Goal: Entertainment & Leisure: Consume media (video, audio)

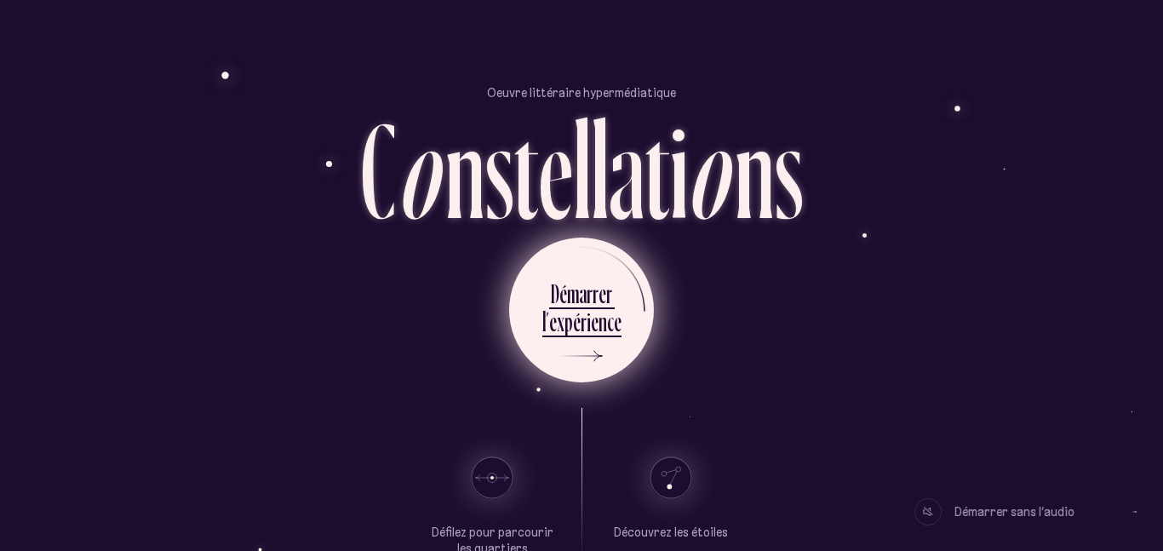
click at [591, 293] on div "r" at bounding box center [590, 293] width 6 height 33
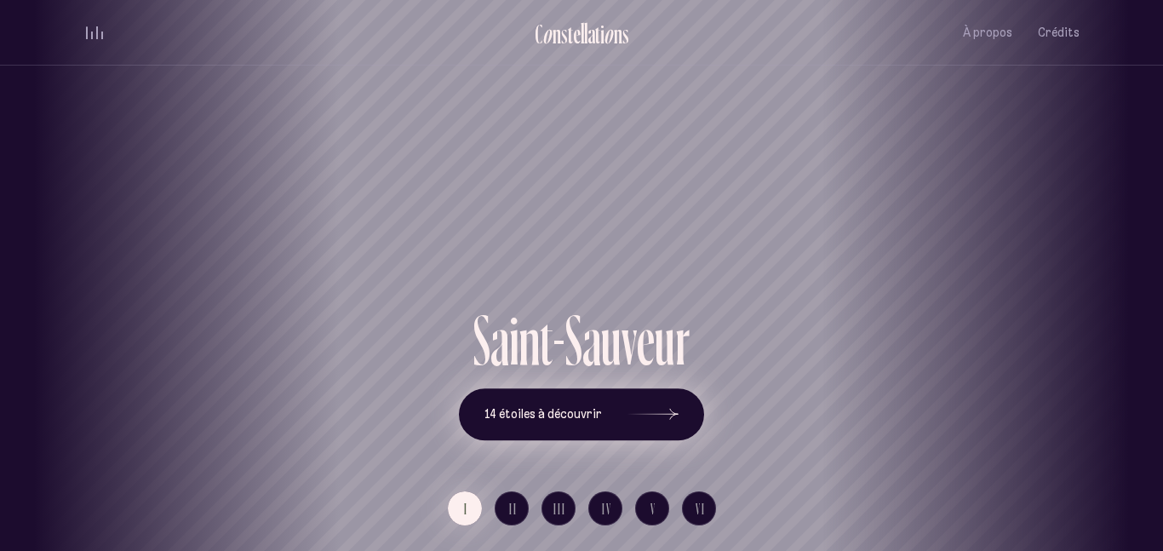
click at [656, 393] on icon at bounding box center [653, 415] width 51 height 128
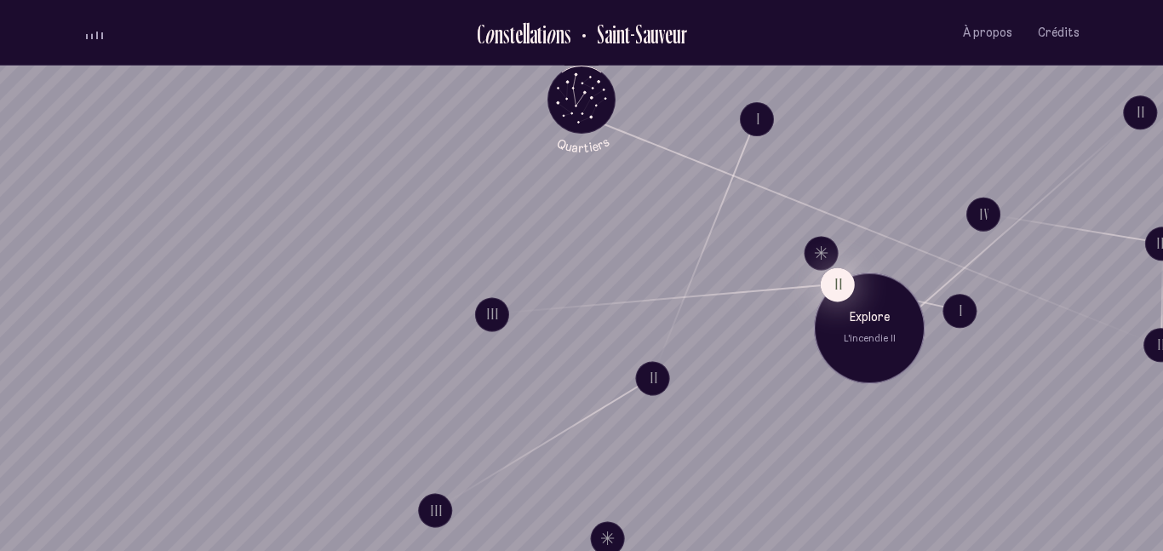
click at [834, 281] on button "II" at bounding box center [838, 284] width 34 height 34
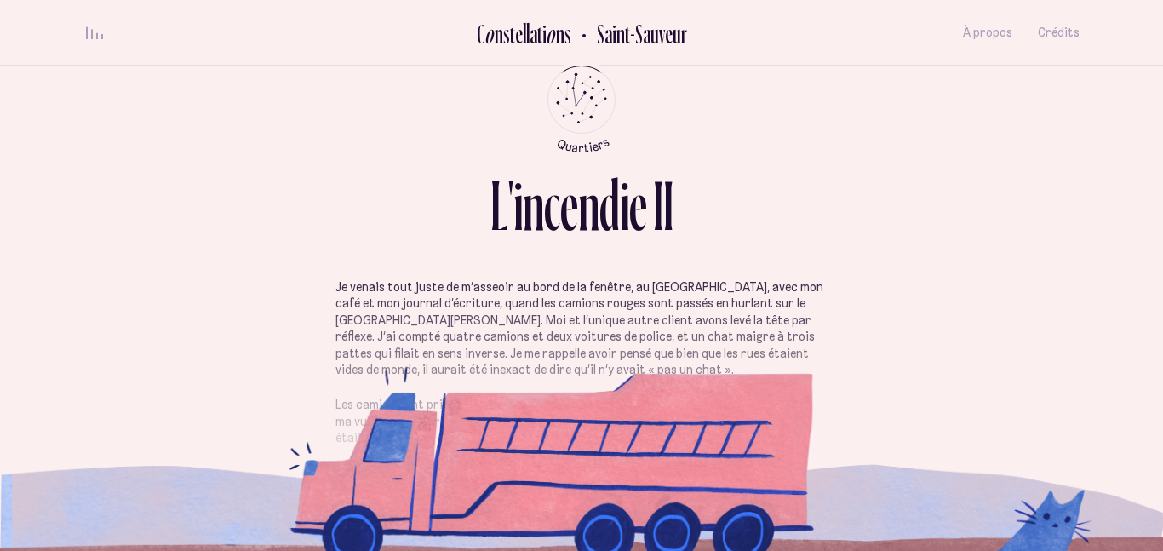
click at [838, 284] on button "II" at bounding box center [838, 284] width 0 height 0
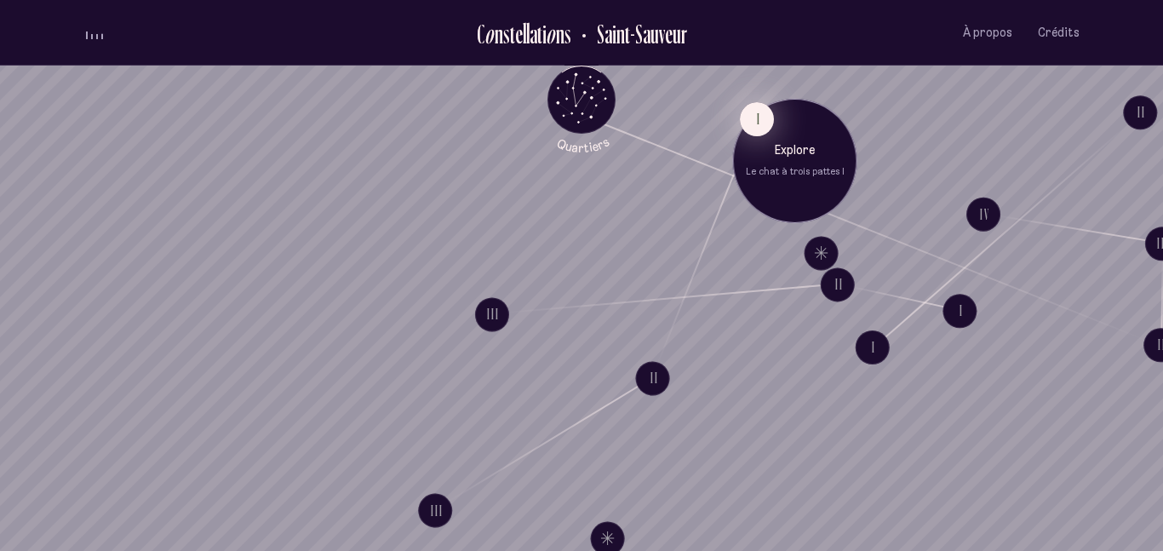
click at [754, 127] on button "I" at bounding box center [757, 119] width 34 height 34
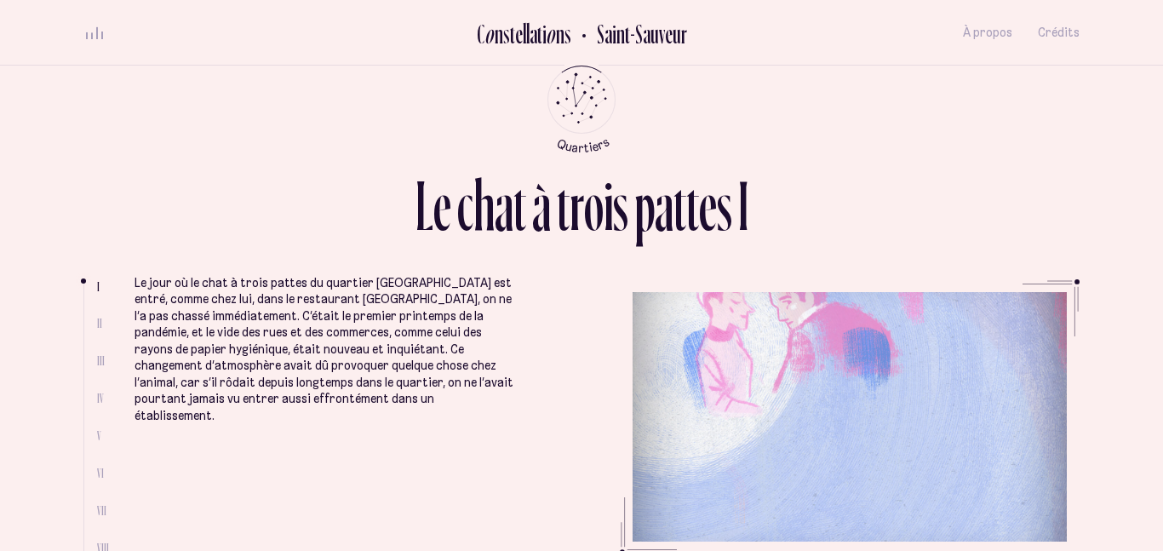
click at [757, 119] on button "I" at bounding box center [757, 119] width 0 height 0
click at [91, 318] on ul at bounding box center [90, 420] width 14 height 272
click at [100, 324] on span "II" at bounding box center [99, 323] width 5 height 14
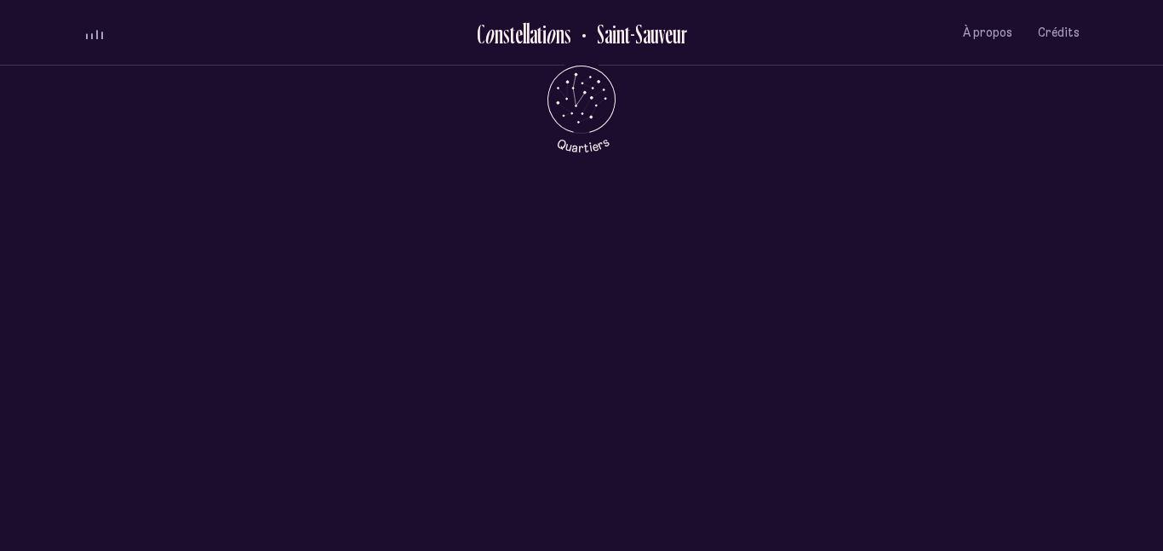
scroll to position [697, 0]
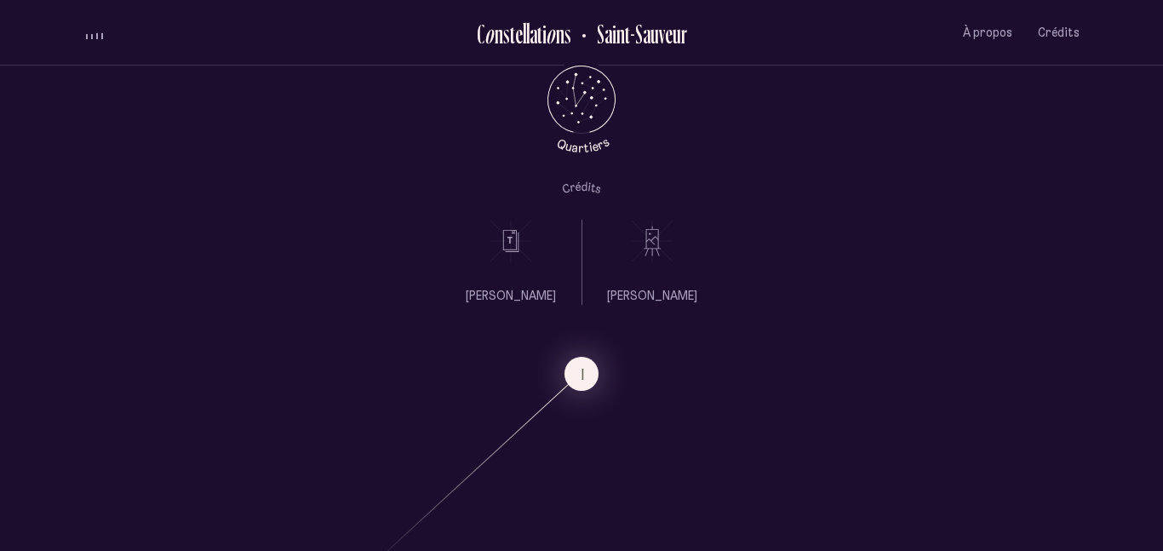
click at [517, 251] on icon at bounding box center [511, 241] width 43 height 43
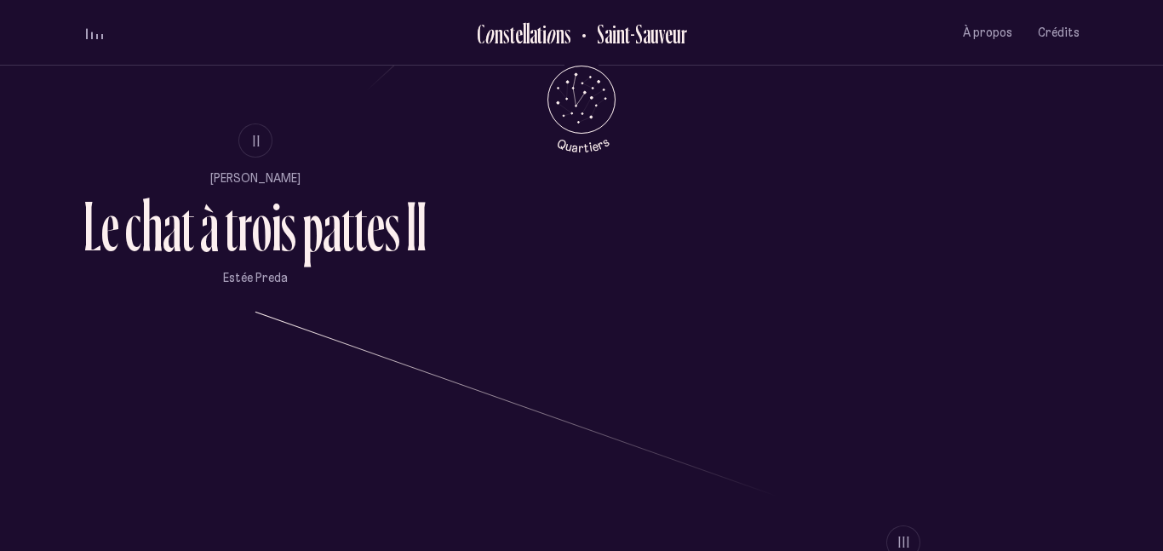
scroll to position [1152, 0]
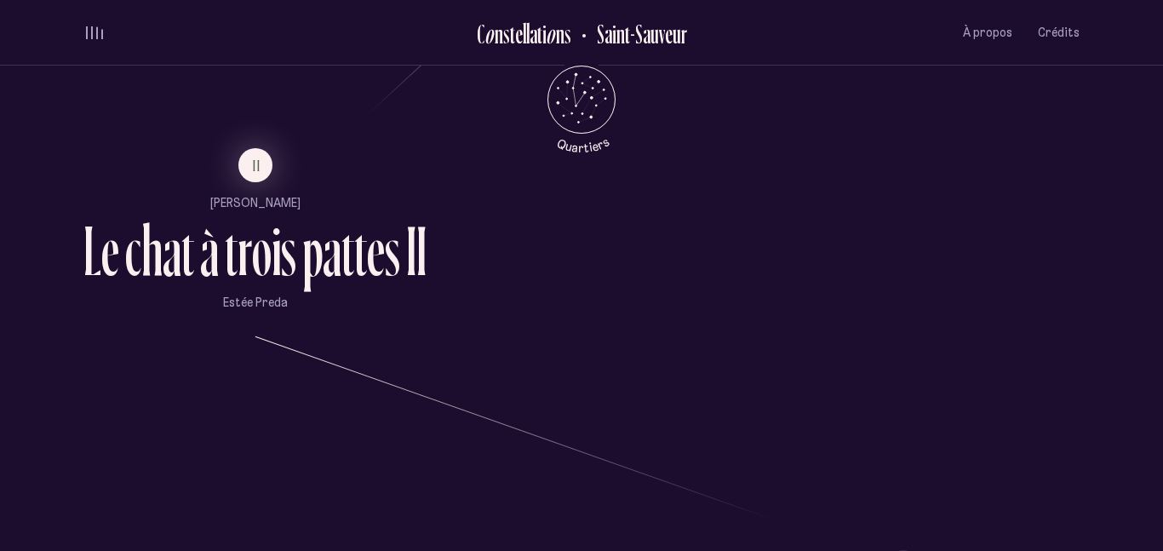
click at [276, 177] on li "II" at bounding box center [254, 165] width 343 height 34
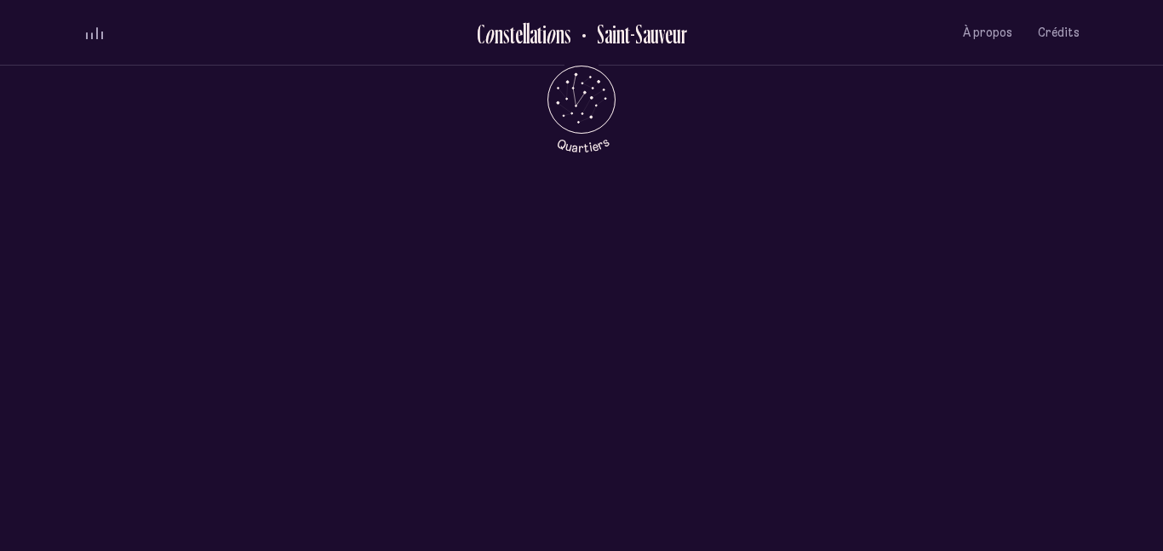
scroll to position [0, 0]
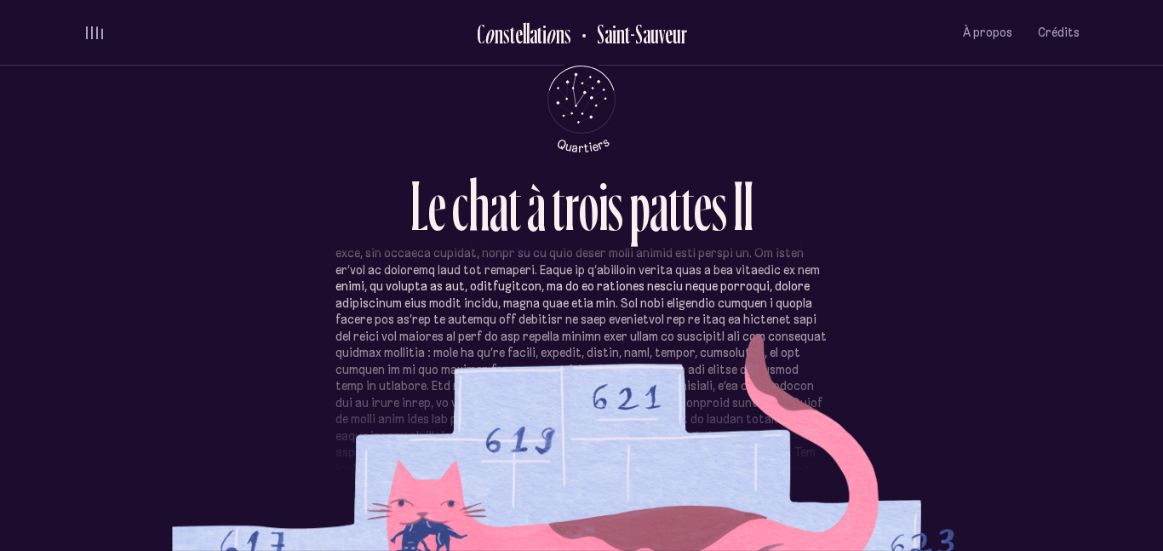
scroll to position [370, 0]
click at [330, 361] on div "Les gens du 617 et du 619 m’aiment bien, ils me donnent des gâteries salées sen…" at bounding box center [581, 376] width 996 height 297
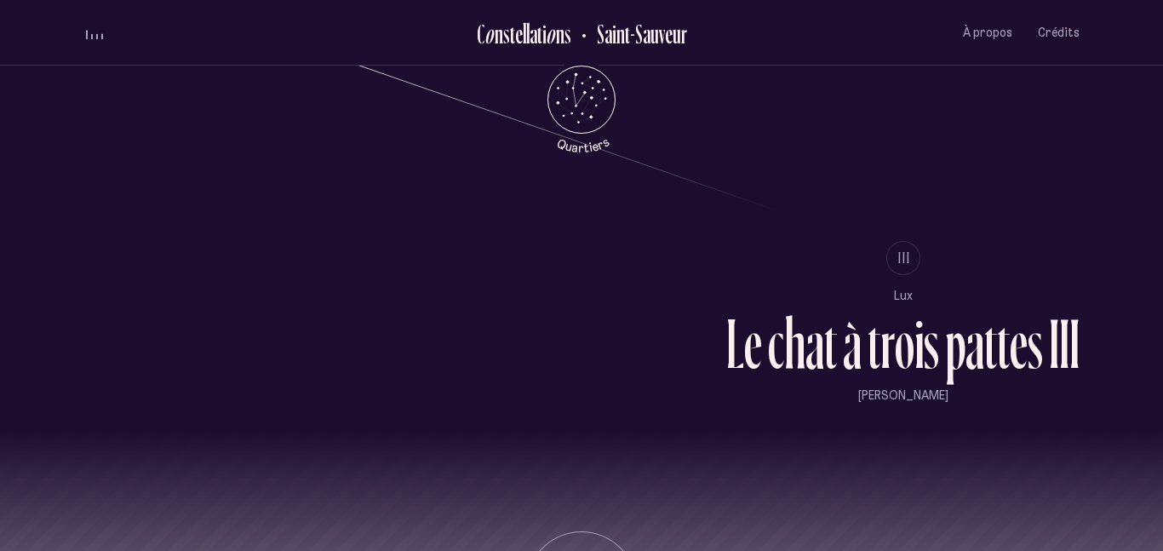
scroll to position [1455, 0]
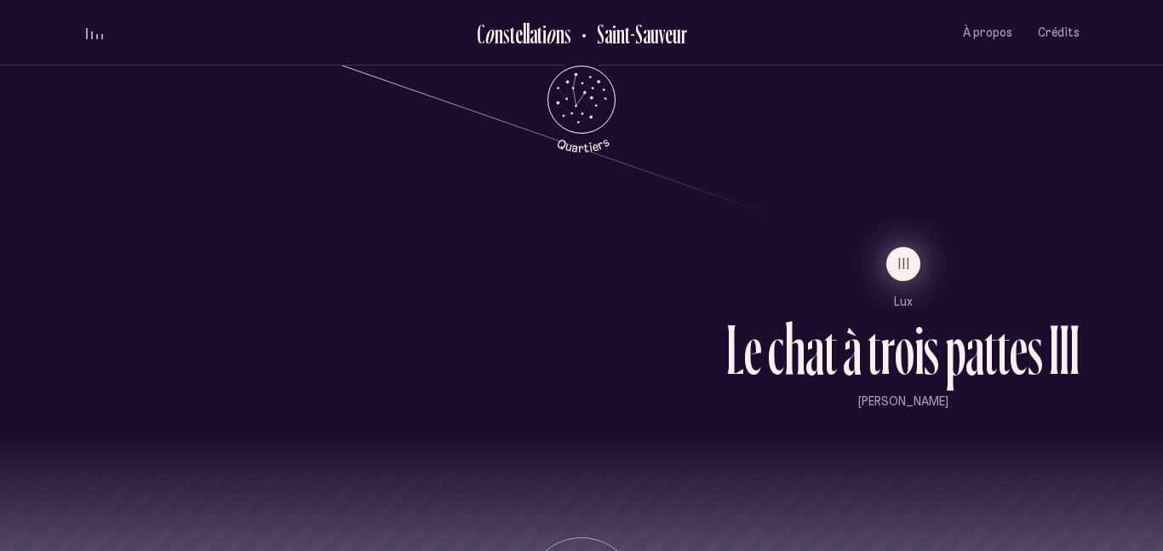
click at [917, 265] on button "III" at bounding box center [903, 264] width 34 height 34
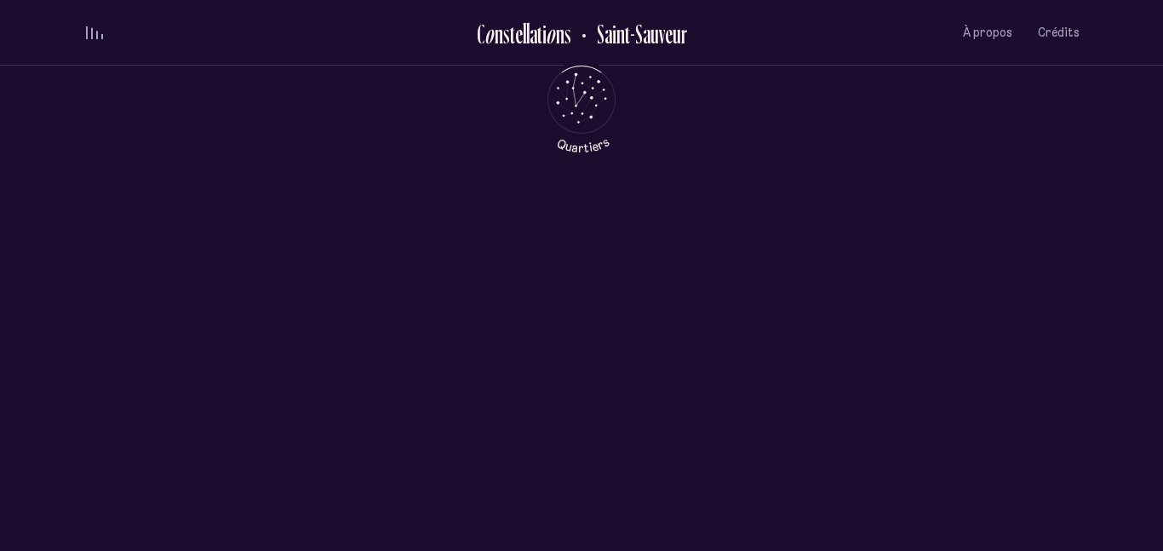
scroll to position [0, 0]
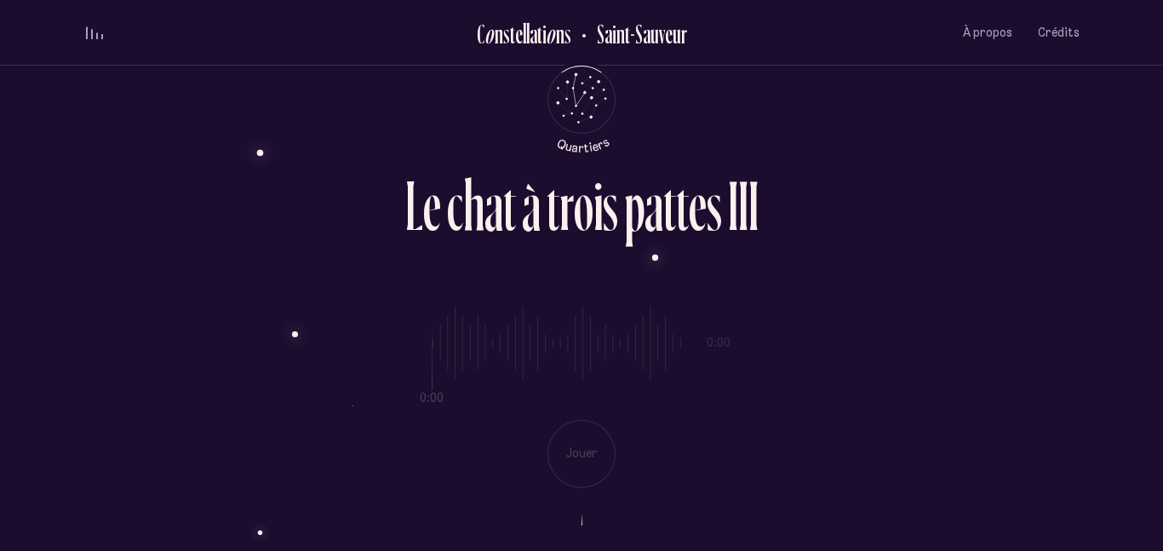
click at [582, 474] on div "0:00 0:00 Jouer" at bounding box center [581, 383] width 996 height 209
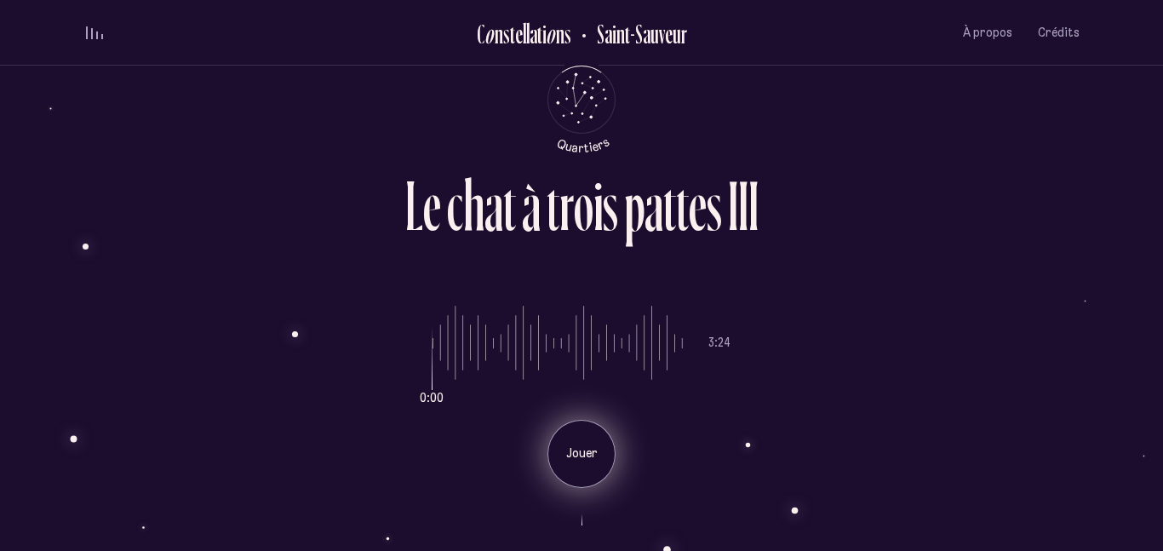
click at [573, 463] on div "Jouer" at bounding box center [581, 454] width 68 height 68
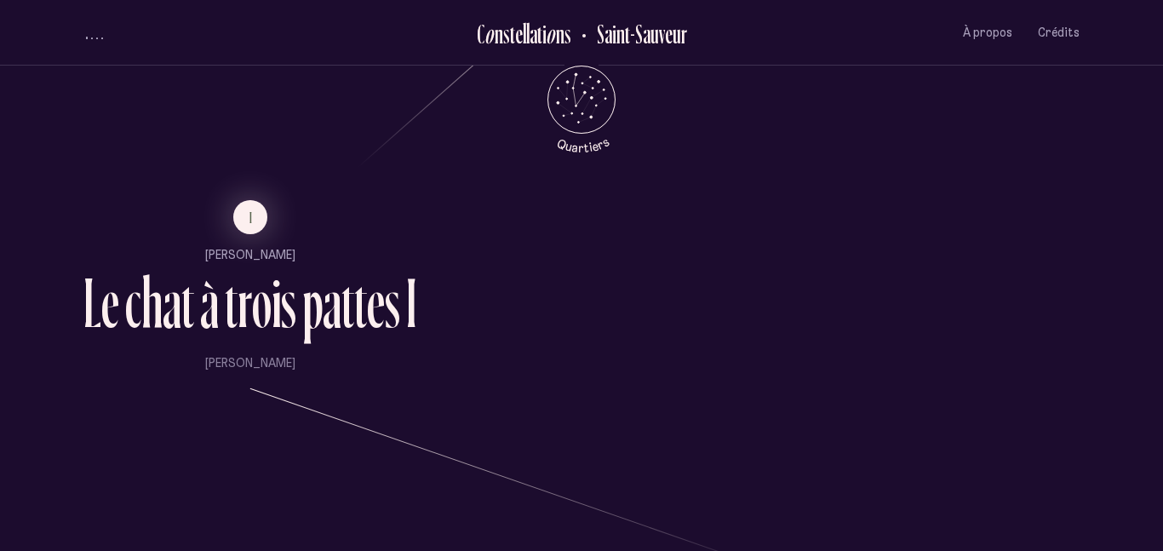
scroll to position [1615, 0]
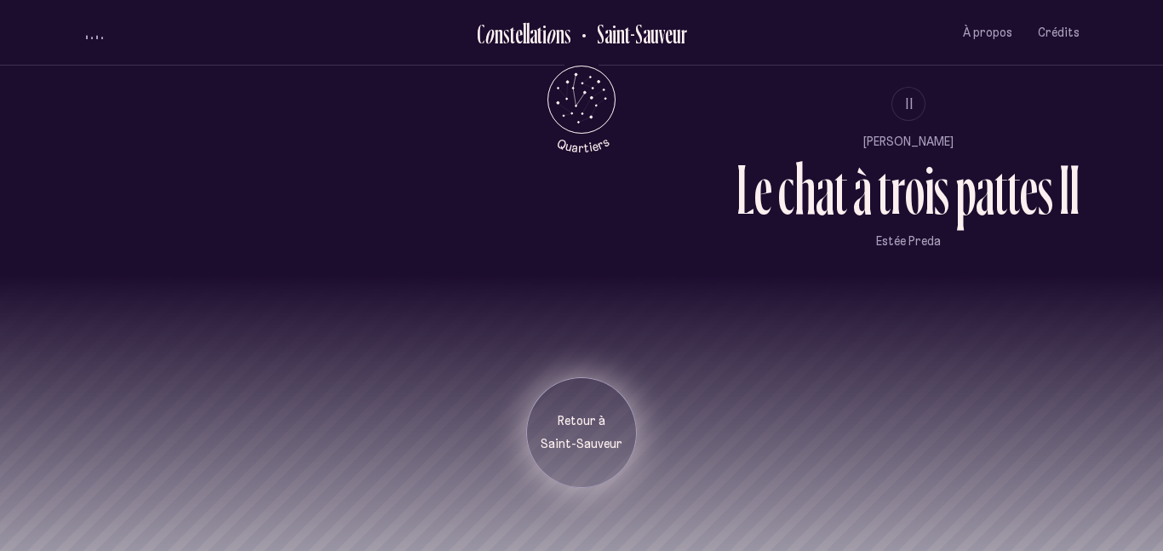
click at [535, 415] on div "Retour à [GEOGRAPHIC_DATA]" at bounding box center [581, 432] width 111 height 111
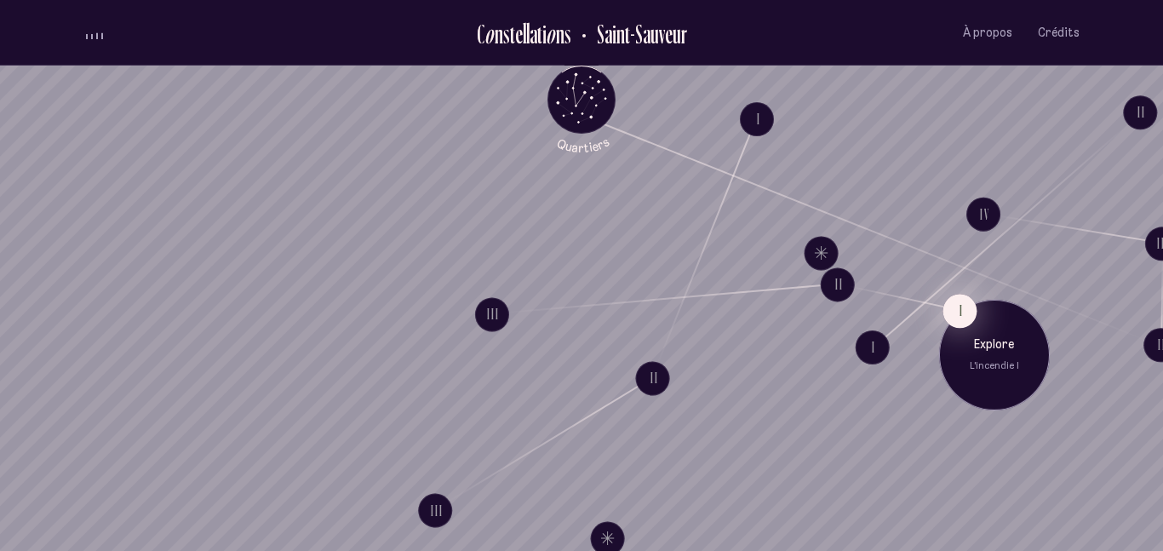
click at [953, 307] on button "I" at bounding box center [960, 311] width 34 height 34
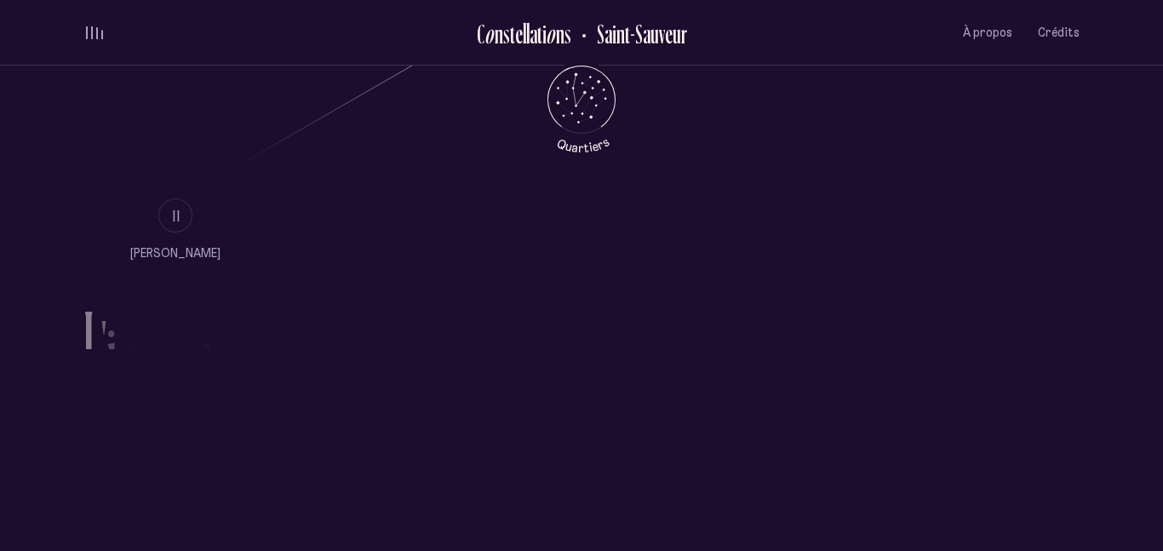
scroll to position [1105, 0]
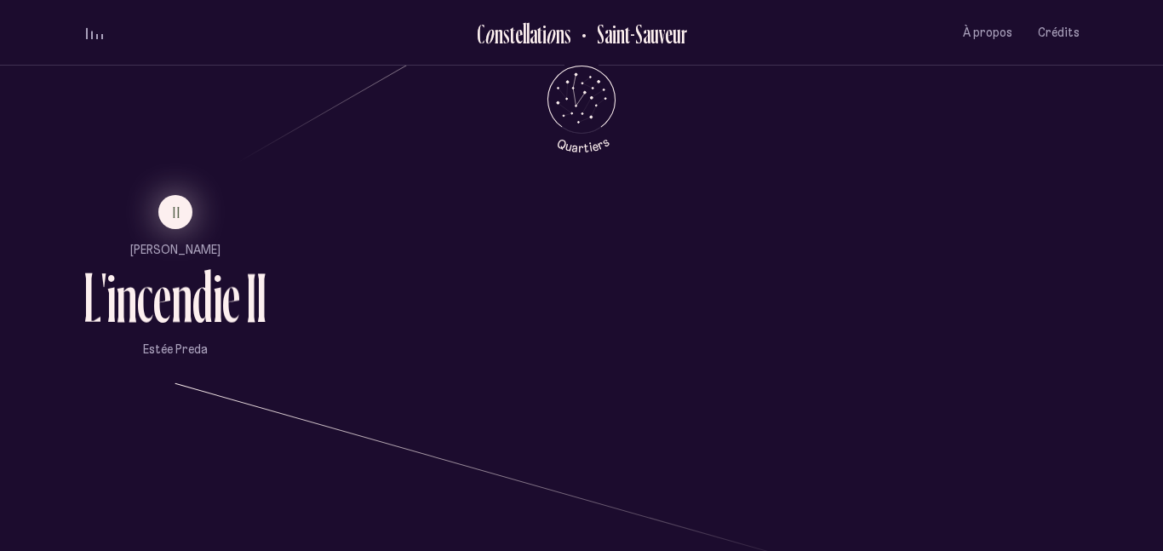
click at [181, 212] on button "II" at bounding box center [175, 212] width 34 height 34
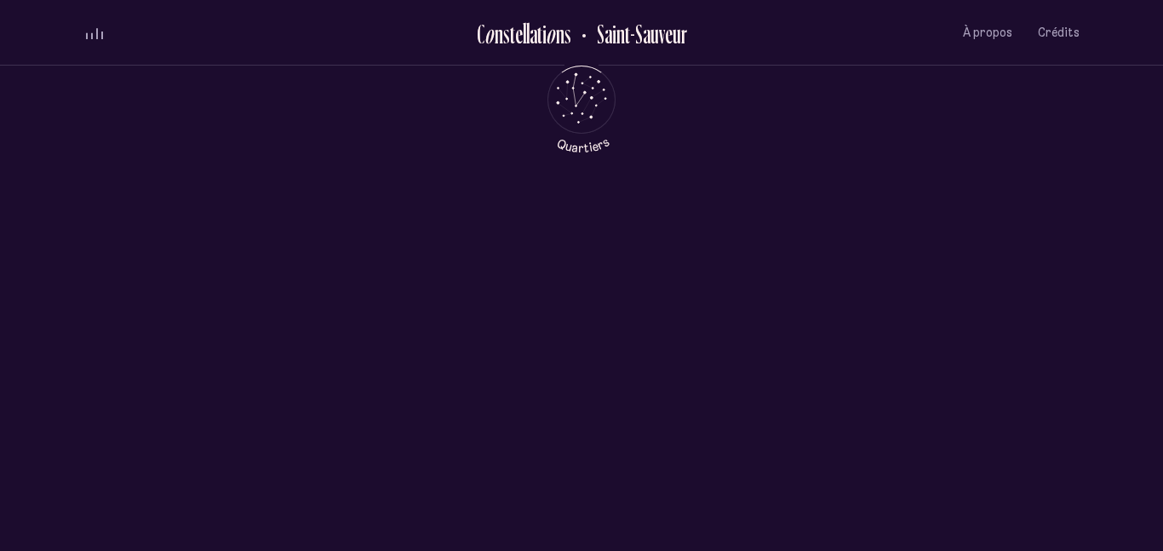
scroll to position [0, 0]
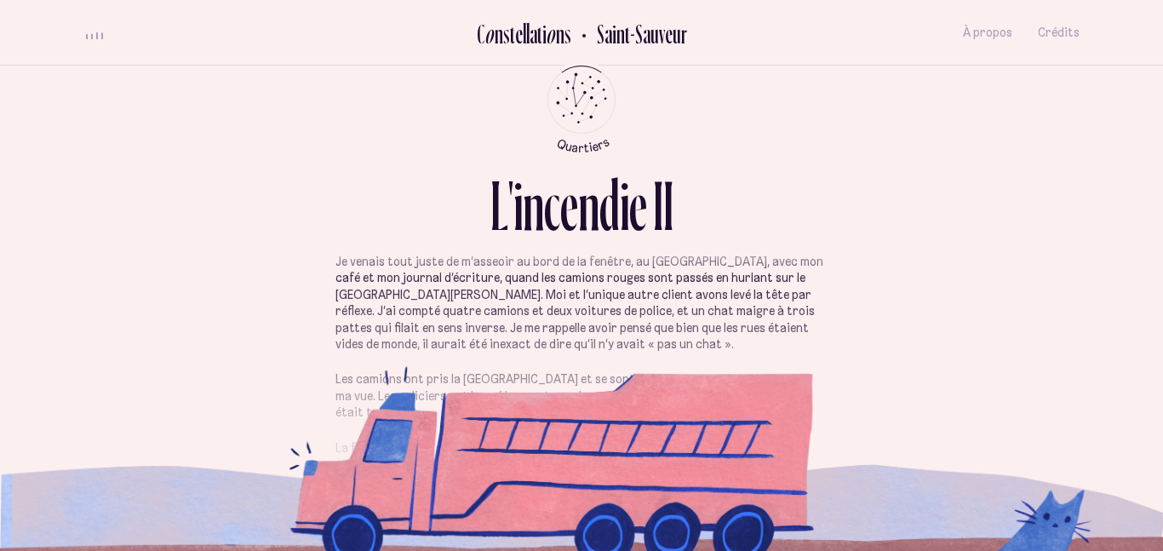
scroll to position [9, 0]
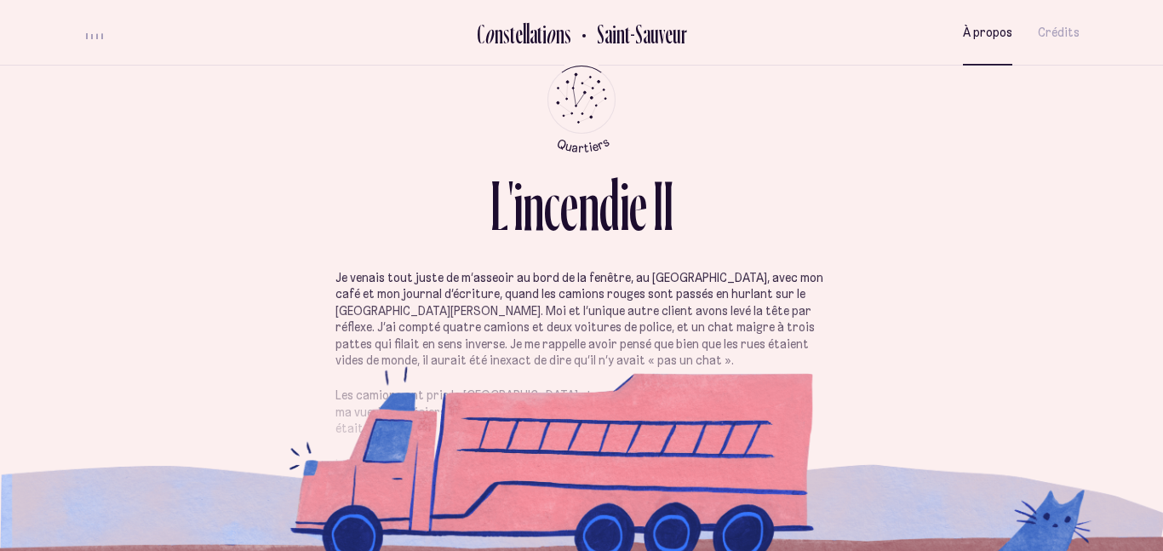
click at [983, 44] on button "À propos" at bounding box center [987, 33] width 49 height 40
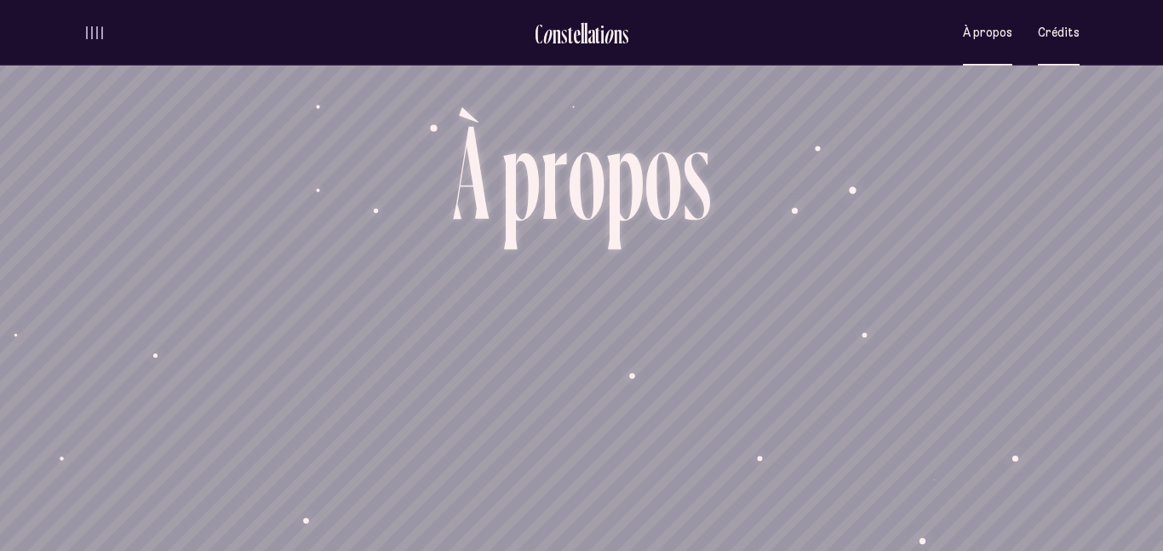
click at [1055, 32] on span "Crédits" at bounding box center [1059, 33] width 42 height 14
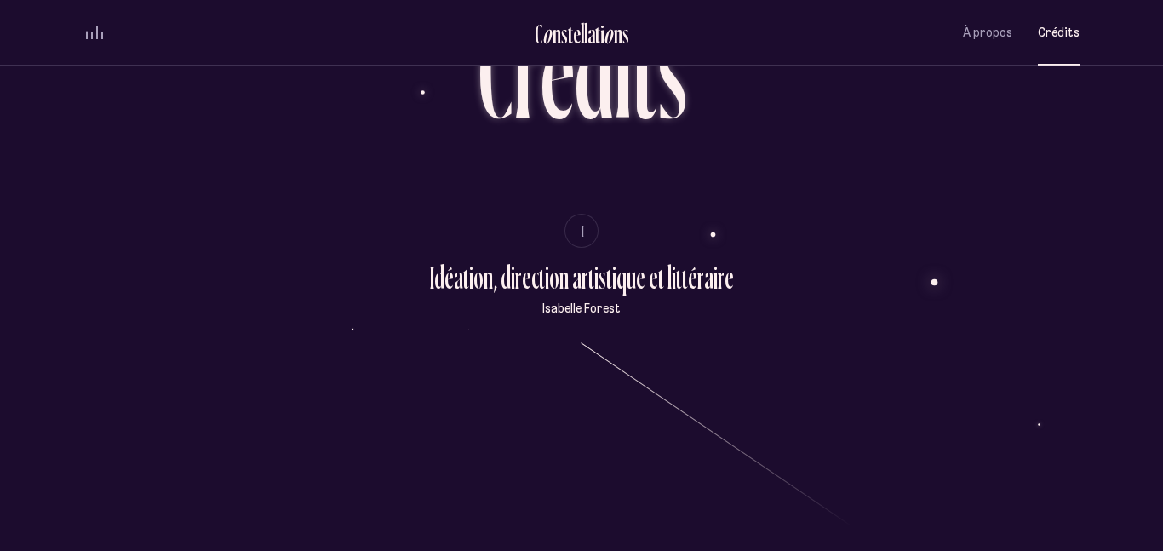
scroll to position [103, 0]
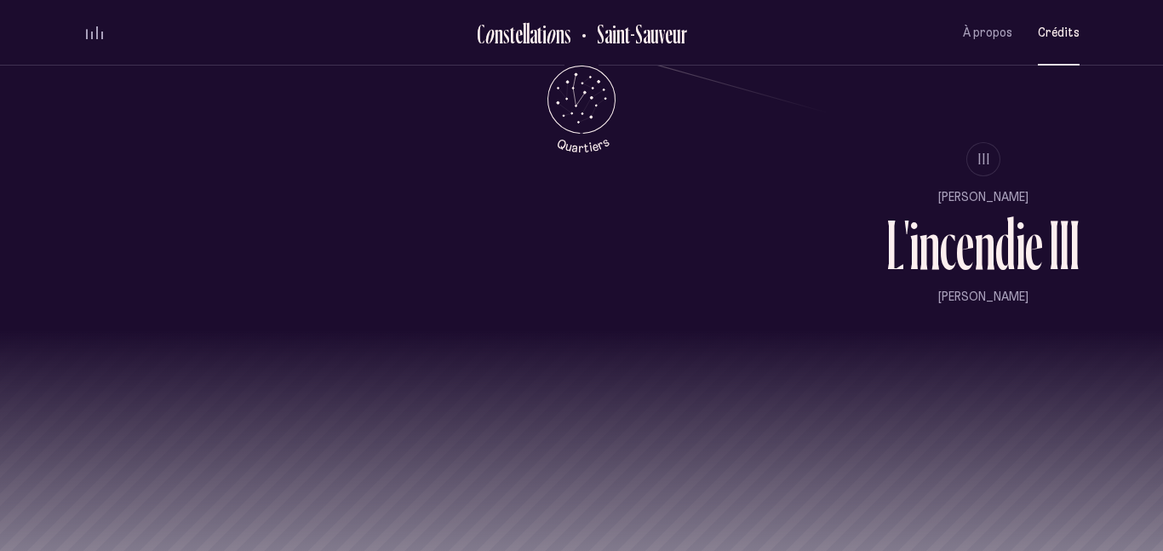
scroll to position [1546, 0]
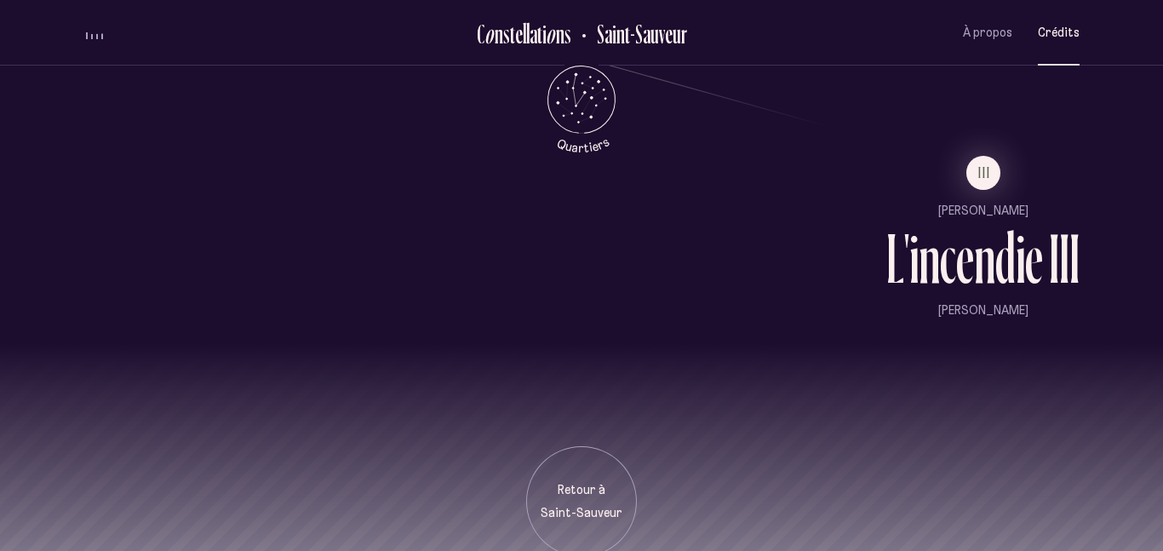
click at [1029, 156] on li "III" at bounding box center [982, 173] width 193 height 34
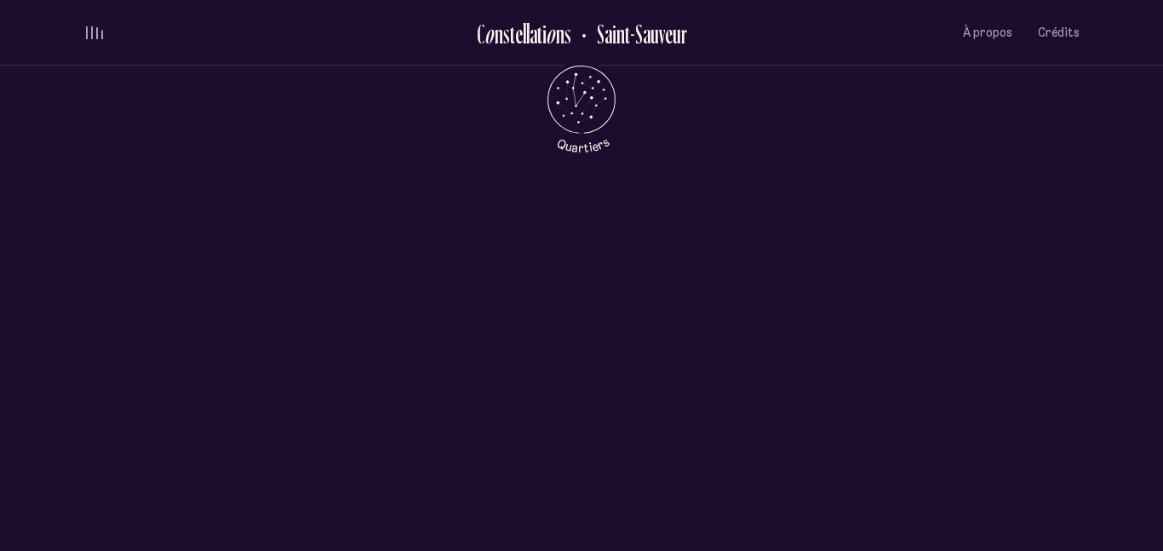
scroll to position [0, 0]
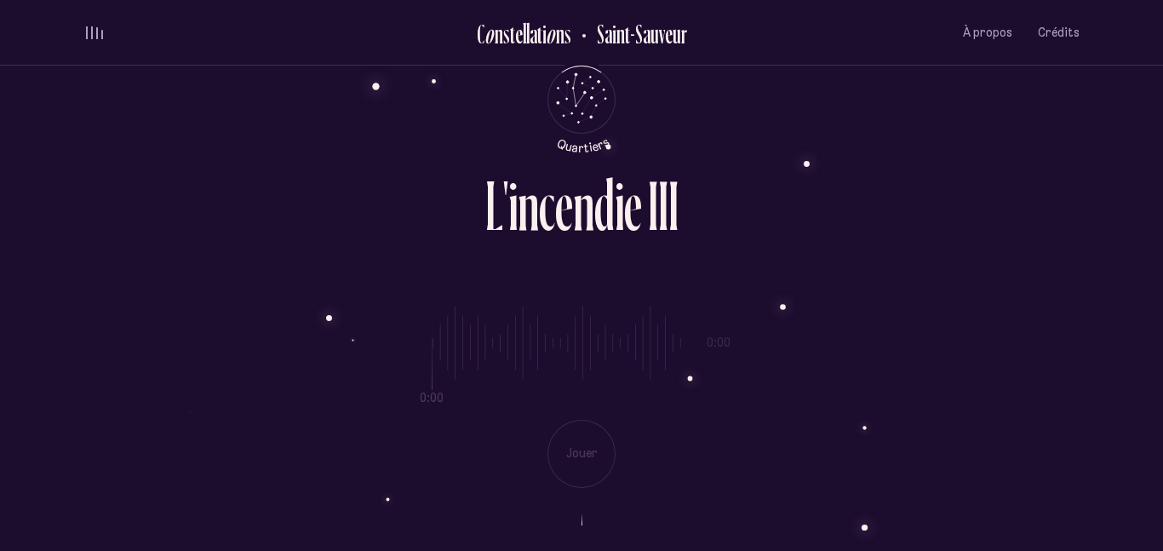
click at [576, 451] on div "0:00 0:00 Jouer" at bounding box center [581, 383] width 996 height 209
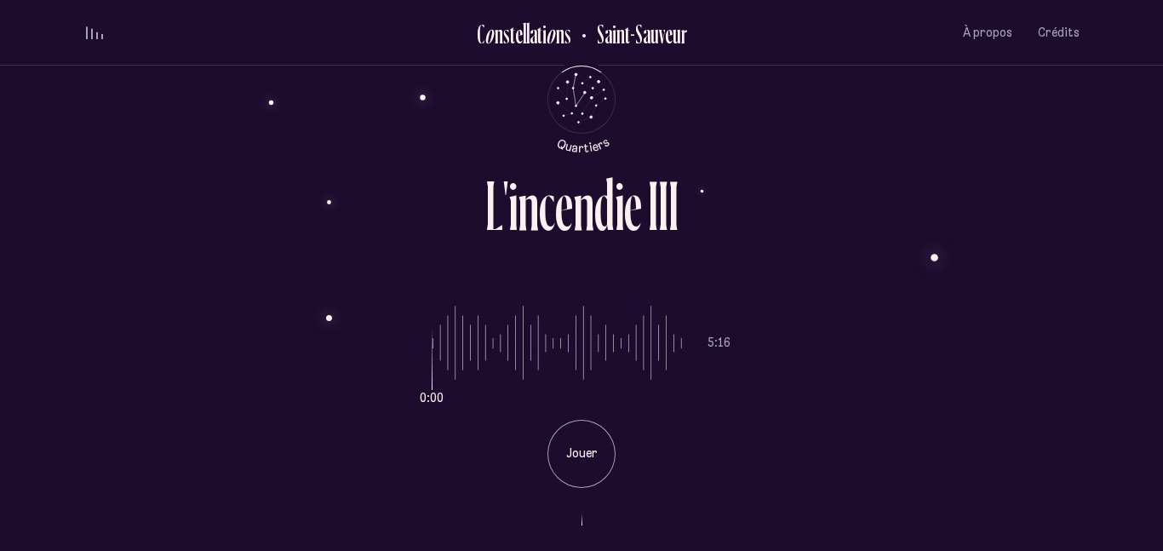
click at [576, 451] on p "Jouer" at bounding box center [581, 453] width 43 height 17
